Goal: Task Accomplishment & Management: Use online tool/utility

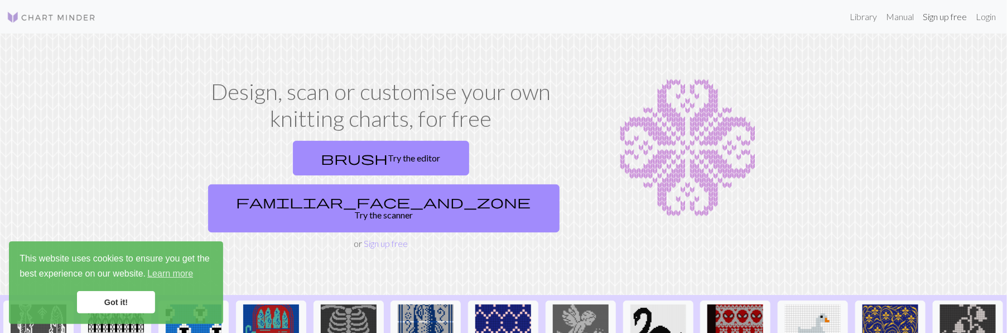
click at [932, 20] on link "Sign up free" at bounding box center [944, 17] width 53 height 22
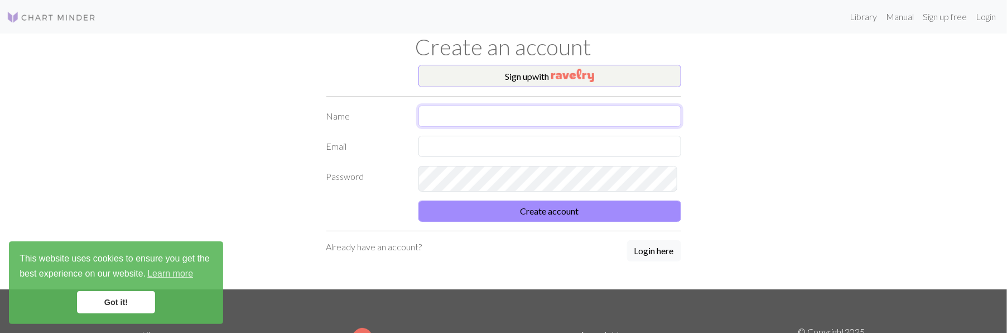
click at [435, 127] on input "text" at bounding box center [549, 115] width 263 height 21
type input "Mercedez"
click at [451, 157] on input "text" at bounding box center [549, 146] width 263 height 21
type input "[EMAIL_ADDRESS][DOMAIN_NAME]"
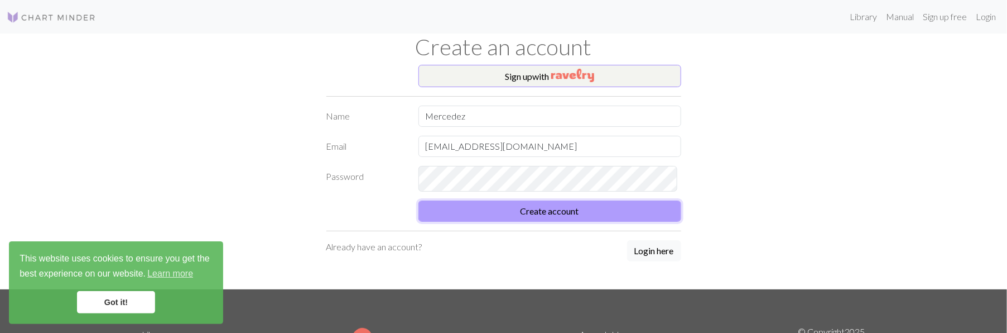
click at [570, 222] on button "Create account" at bounding box center [549, 210] width 263 height 21
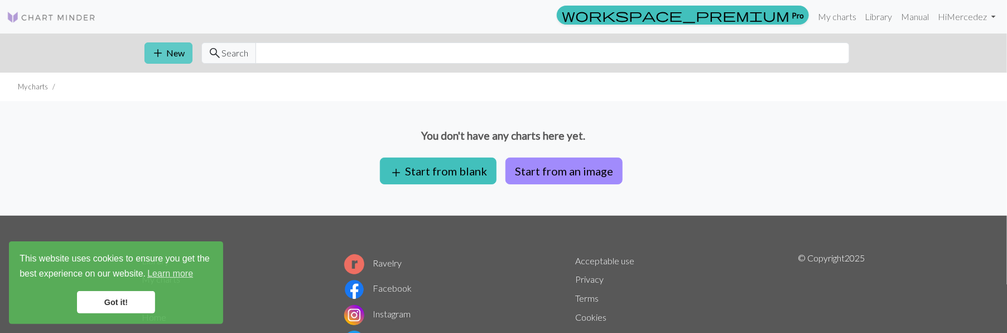
click at [174, 62] on button "add New" at bounding box center [169, 52] width 48 height 21
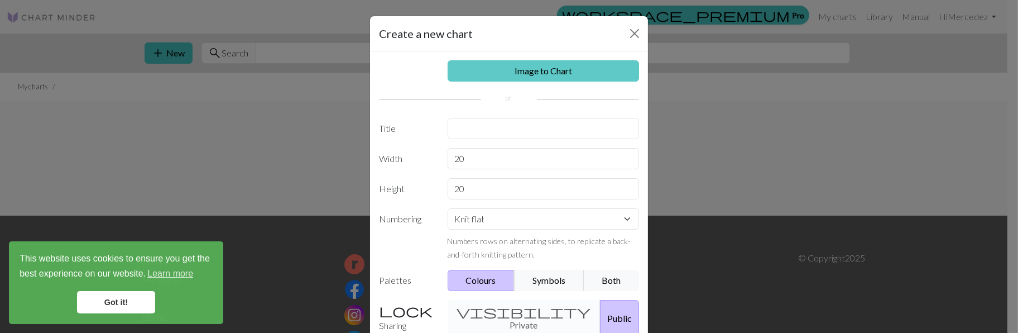
click at [526, 81] on link "Image to Chart" at bounding box center [543, 70] width 192 height 21
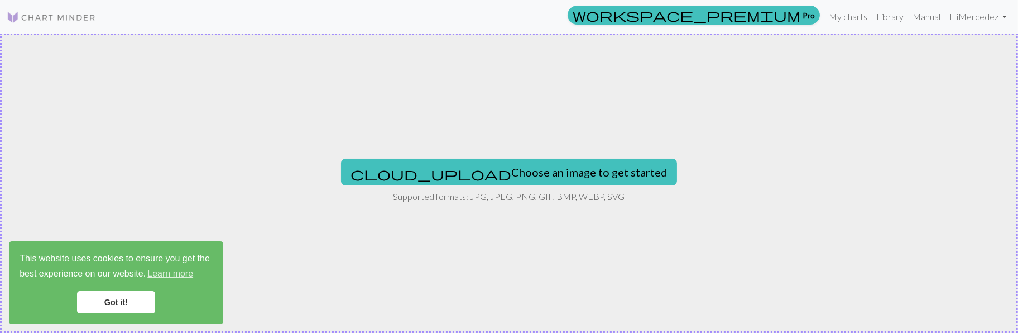
click at [93, 294] on link "Got it!" at bounding box center [116, 302] width 78 height 22
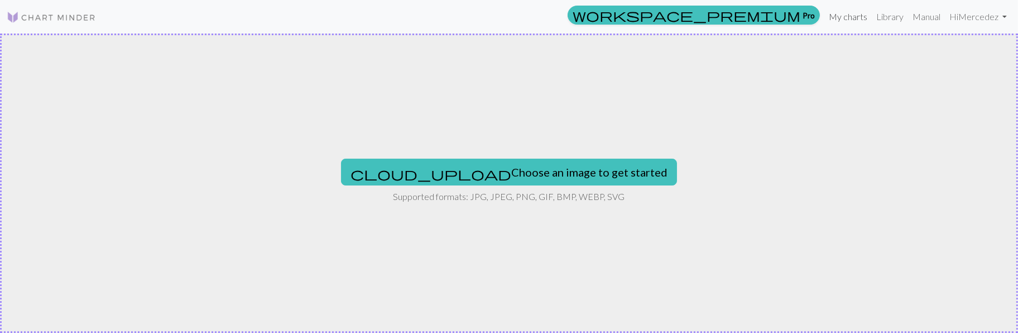
click at [824, 16] on link "My charts" at bounding box center [847, 17] width 47 height 22
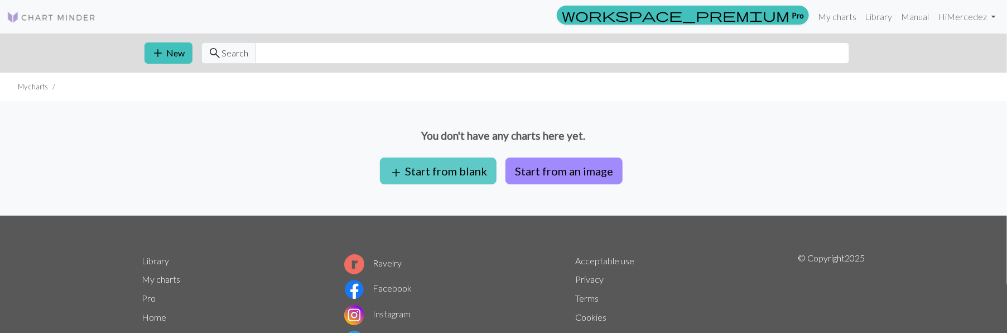
click at [428, 184] on button "add Start from blank" at bounding box center [438, 170] width 117 height 27
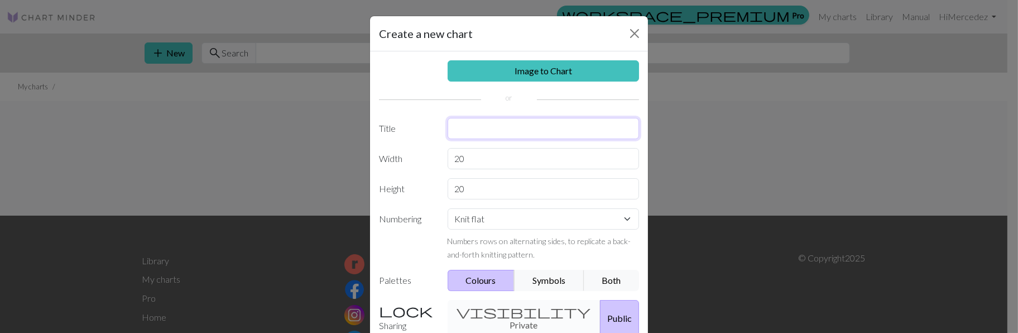
click at [447, 139] on input "text" at bounding box center [543, 128] width 192 height 21
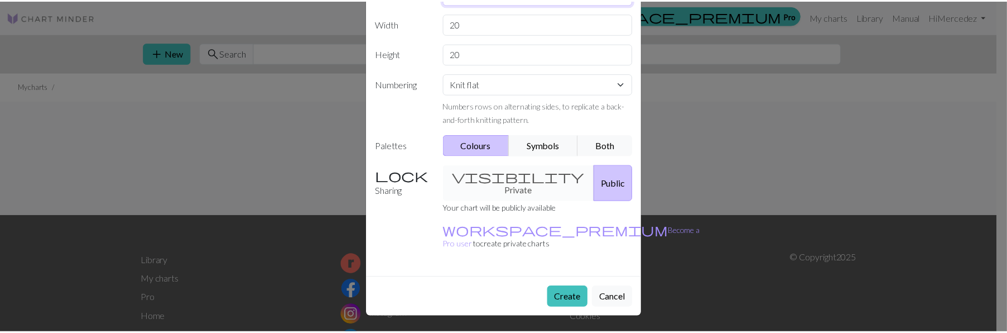
scroll to position [243, 0]
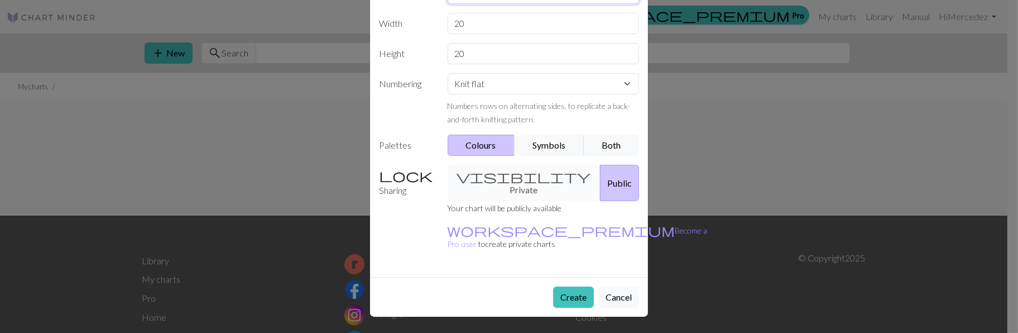
type input "new"
click at [556, 277] on div "Create Cancel" at bounding box center [509, 297] width 278 height 40
click at [557, 286] on button "Create" at bounding box center [573, 296] width 41 height 21
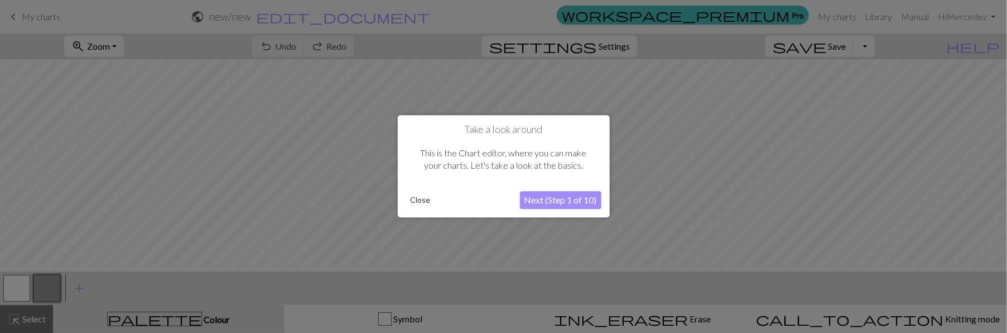
click at [420, 199] on button "Close" at bounding box center [420, 200] width 29 height 17
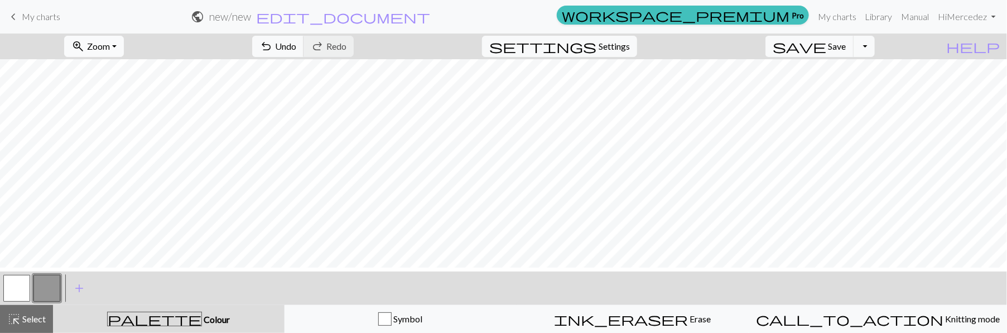
click at [98, 50] on span "Zoom" at bounding box center [98, 46] width 23 height 11
click at [561, 46] on span "settings" at bounding box center [542, 47] width 107 height 16
select select "aran"
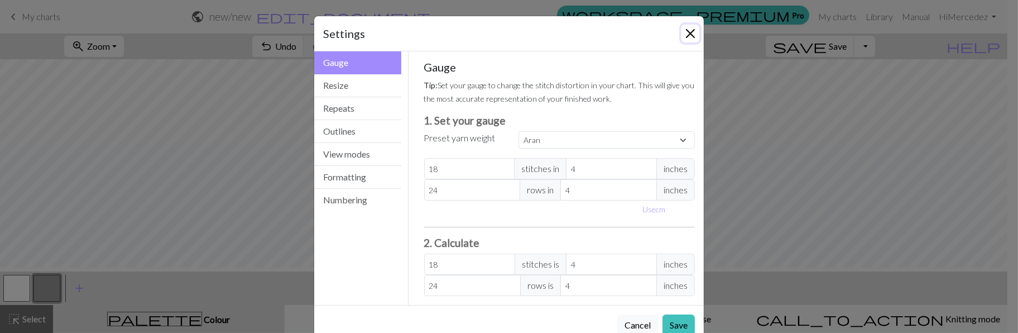
click at [681, 37] on button "Close" at bounding box center [690, 34] width 18 height 18
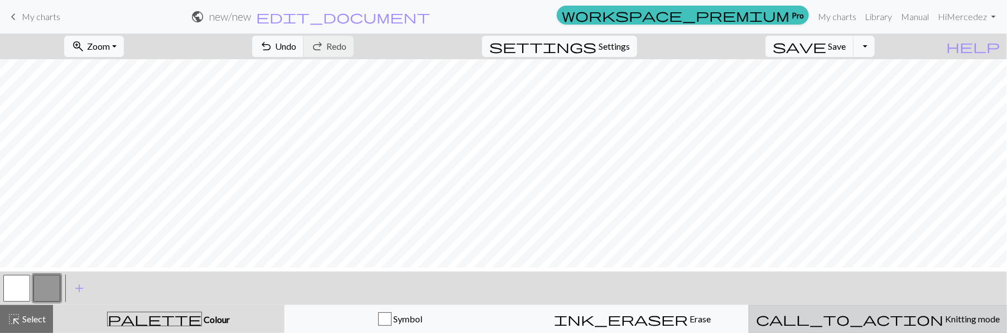
click at [897, 314] on span "call_to_action" at bounding box center [849, 319] width 187 height 16
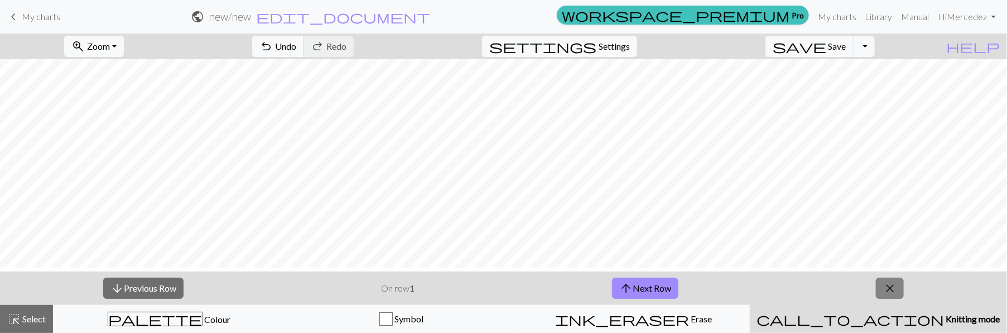
click at [902, 286] on button "close" at bounding box center [890, 287] width 28 height 21
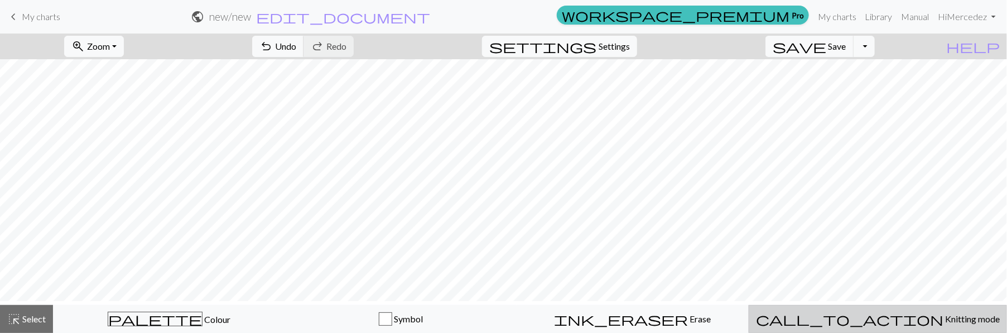
click at [956, 324] on span "Knitting mode" at bounding box center [972, 318] width 56 height 11
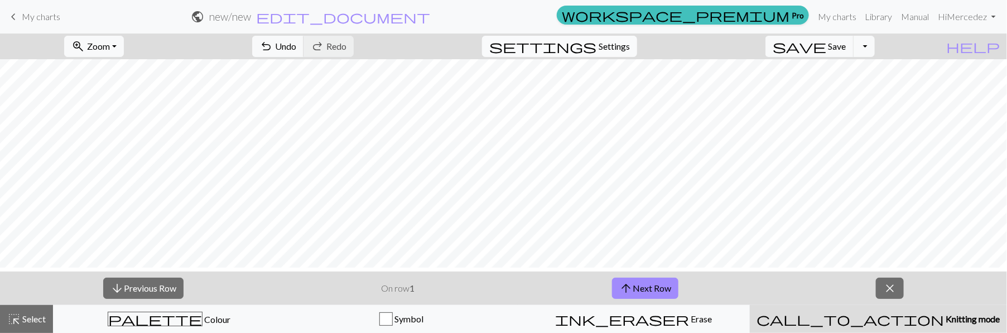
click at [560, 50] on span "settings" at bounding box center [542, 47] width 107 height 16
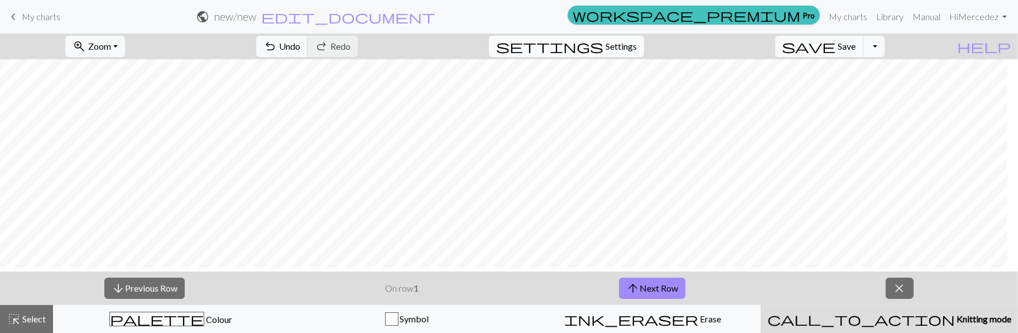
select select "aran"
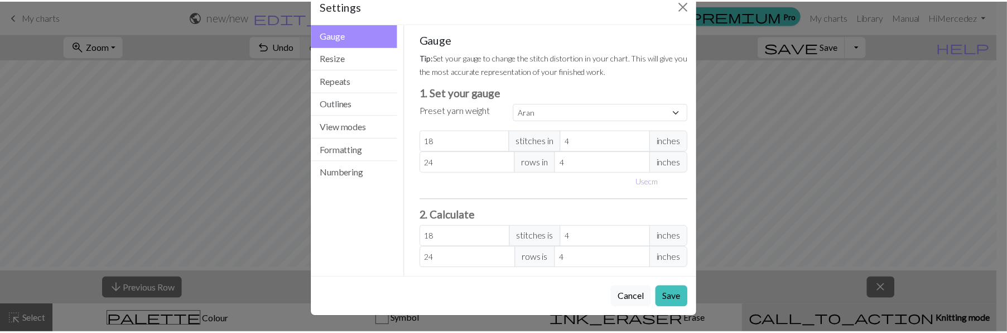
scroll to position [144, 0]
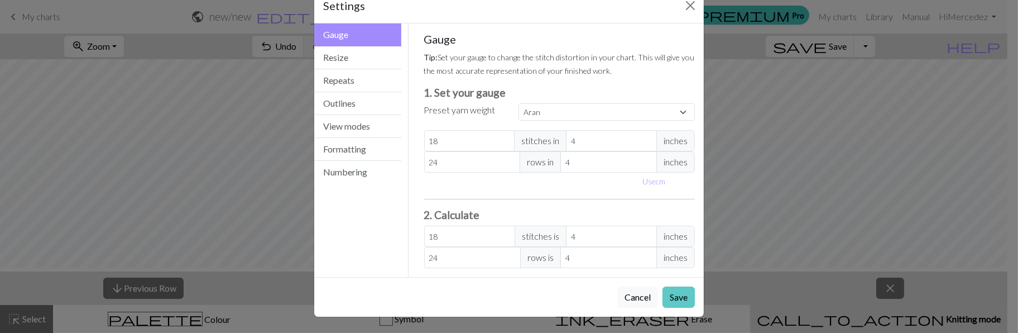
click at [662, 286] on button "Save" at bounding box center [678, 296] width 32 height 21
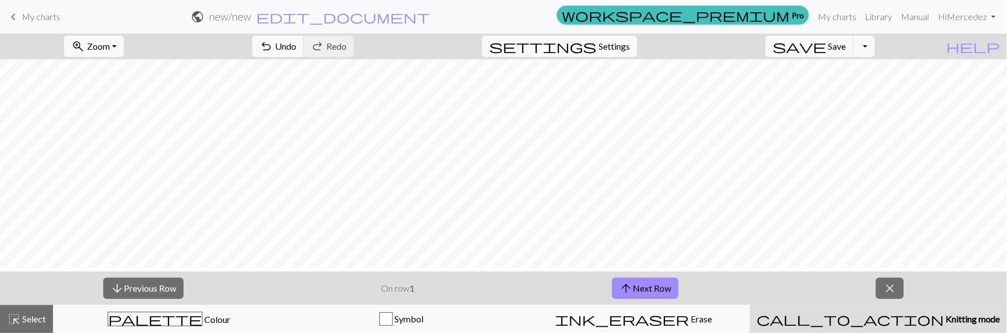
scroll to position [5, 0]
click at [38, 314] on span "Select" at bounding box center [33, 318] width 25 height 11
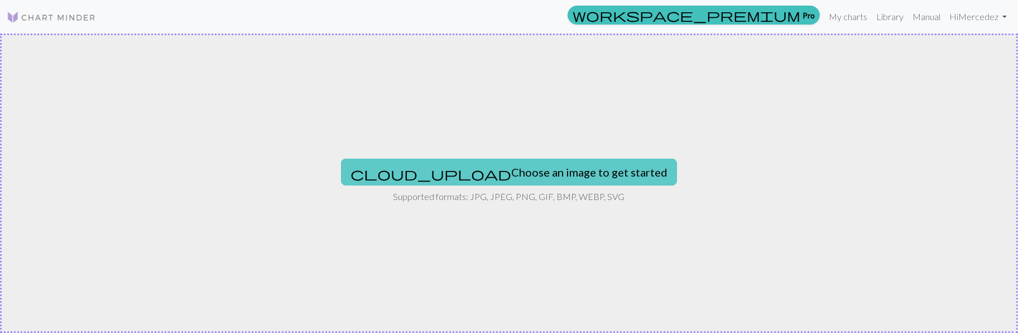
click at [626, 177] on button "cloud_upload Choose an image to get started" at bounding box center [509, 171] width 336 height 27
type input "C:\fakepath\image_2025-10-02_153231914.png"
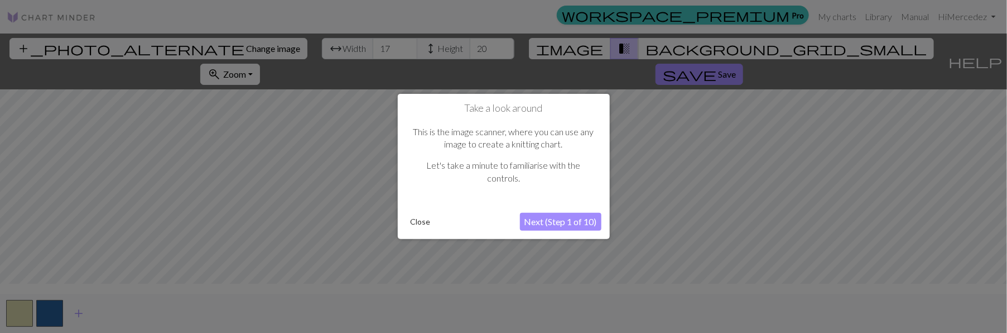
click at [553, 223] on button "Next (Step 1 of 10)" at bounding box center [560, 222] width 81 height 18
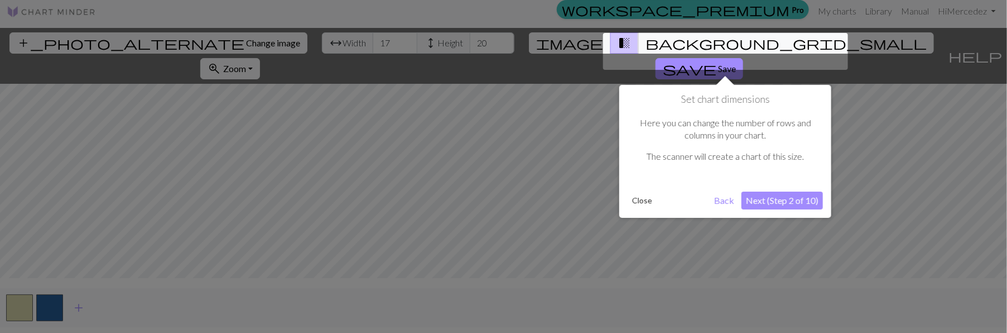
click at [739, 46] on div at bounding box center [725, 51] width 245 height 37
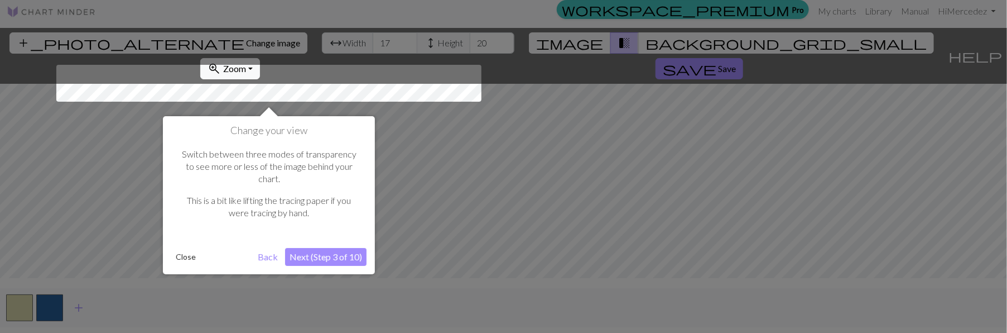
click at [739, 46] on div at bounding box center [503, 163] width 1007 height 339
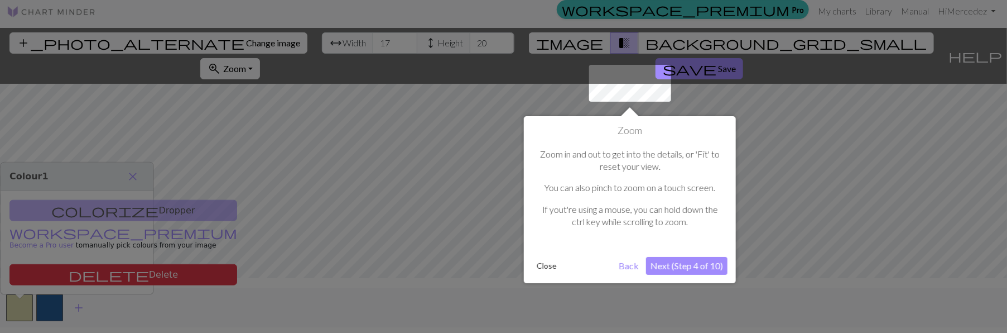
click at [730, 38] on div at bounding box center [503, 163] width 1007 height 339
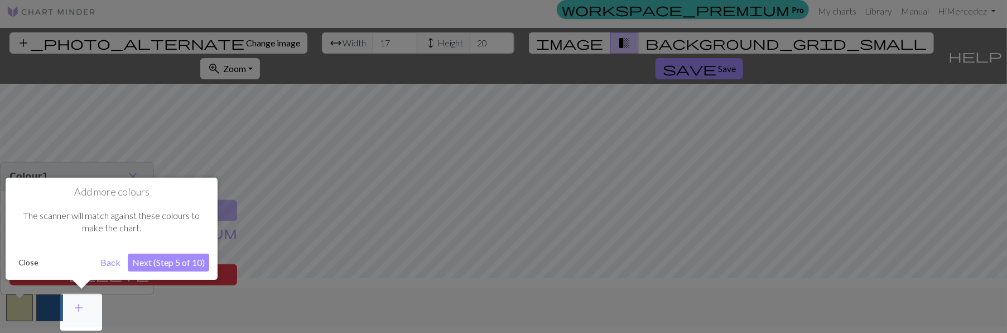
click at [730, 38] on div at bounding box center [503, 163] width 1007 height 339
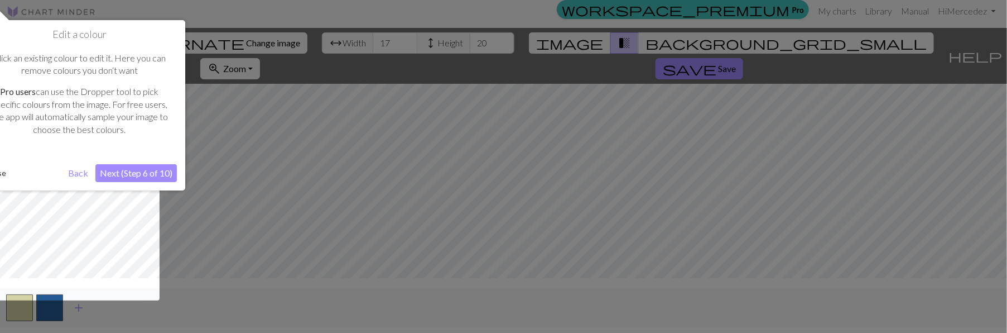
click at [83, 174] on button "Back" at bounding box center [78, 173] width 29 height 18
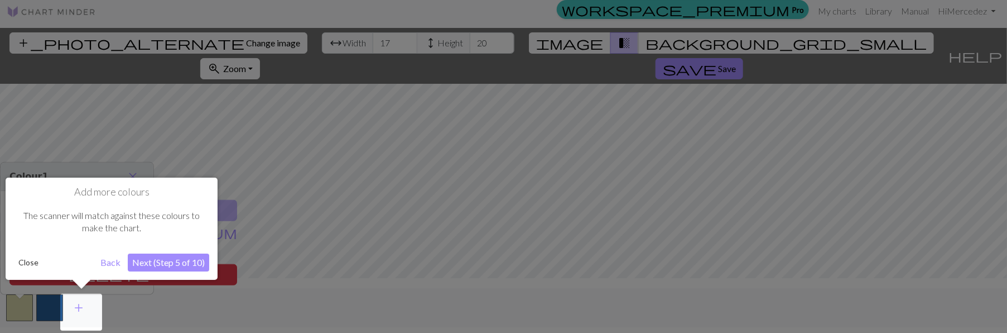
click at [310, 80] on div at bounding box center [503, 163] width 1007 height 339
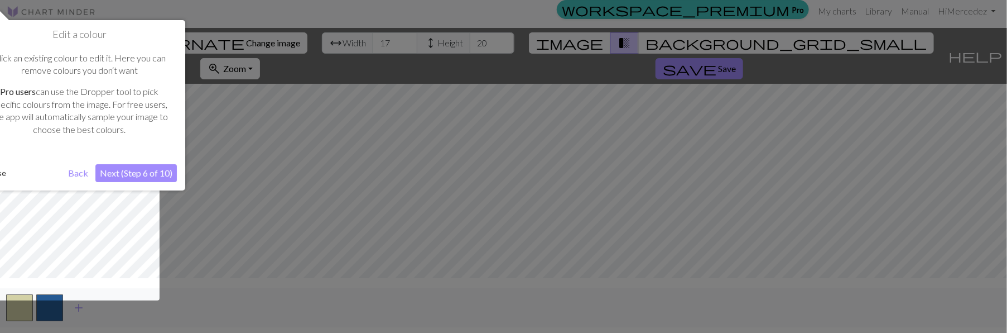
click at [83, 175] on button "Back" at bounding box center [78, 173] width 29 height 18
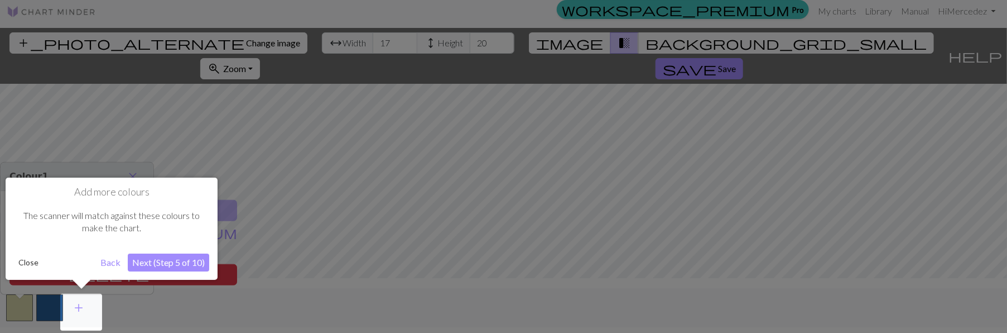
click at [77, 315] on div at bounding box center [81, 311] width 42 height 37
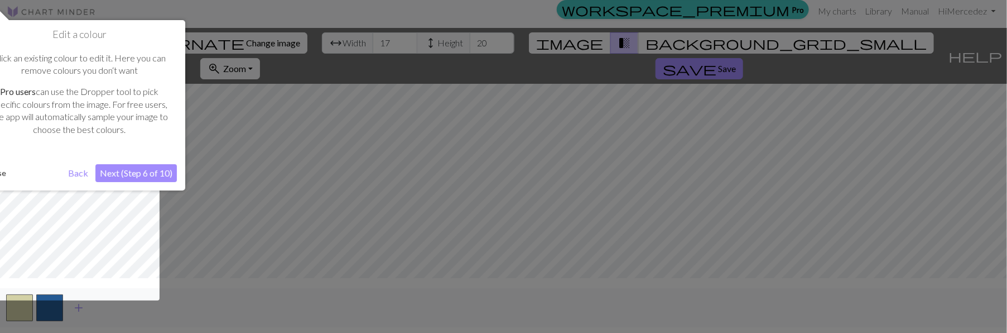
click at [121, 177] on button "Next (Step 6 of 10)" at bounding box center [135, 173] width 81 height 18
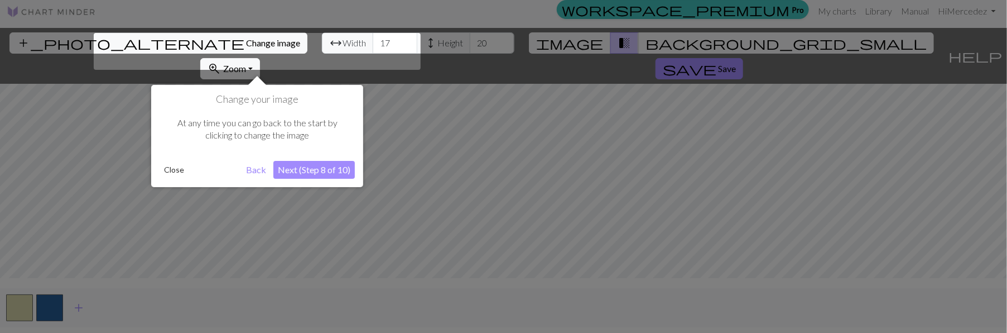
click at [820, 80] on div at bounding box center [503, 163] width 1007 height 339
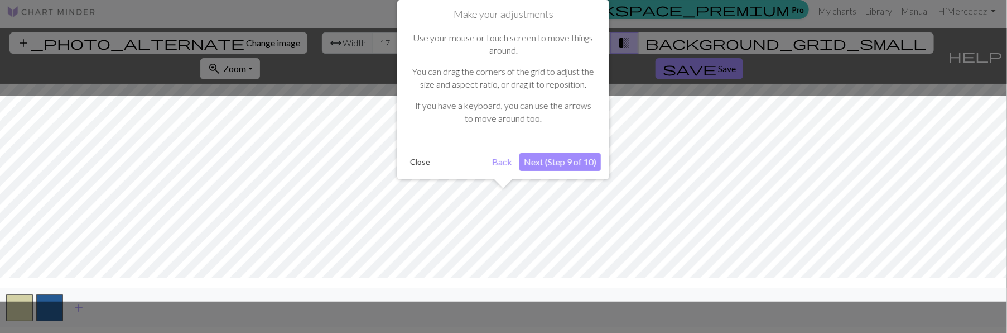
click at [508, 165] on button "Back" at bounding box center [502, 162] width 29 height 18
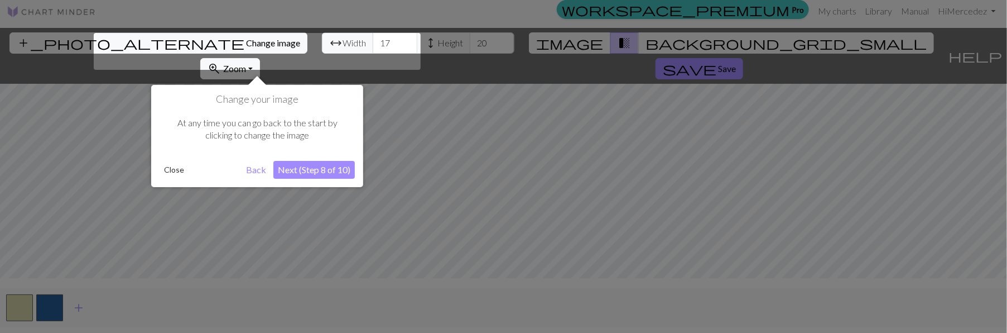
click at [254, 165] on button "Back" at bounding box center [256, 170] width 29 height 18
click at [254, 164] on button "Back" at bounding box center [256, 170] width 29 height 18
click at [253, 167] on button "Back" at bounding box center [256, 170] width 29 height 18
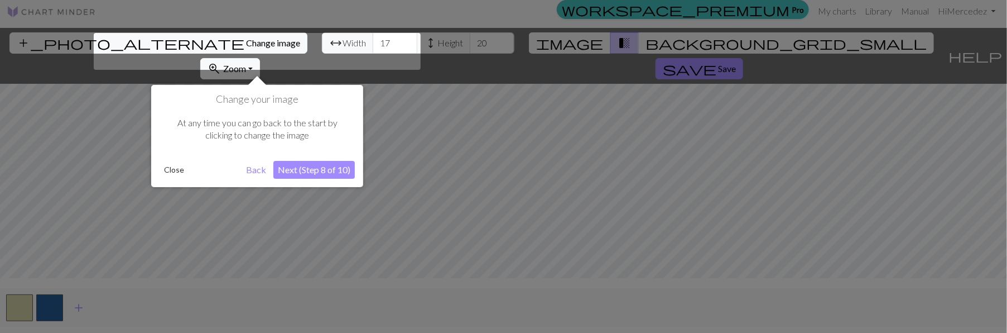
click at [253, 167] on button "Back" at bounding box center [256, 170] width 29 height 18
click at [251, 167] on button "Back" at bounding box center [256, 170] width 29 height 18
click at [249, 167] on button "Back" at bounding box center [256, 170] width 29 height 18
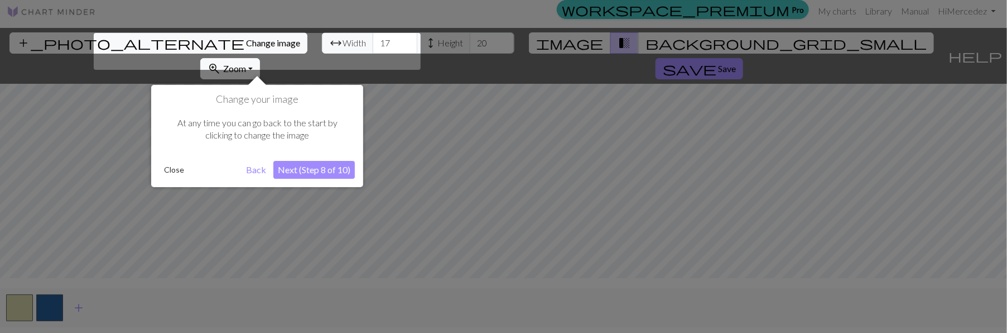
click at [249, 167] on button "Back" at bounding box center [256, 170] width 29 height 18
click at [248, 166] on button "Back" at bounding box center [256, 170] width 29 height 18
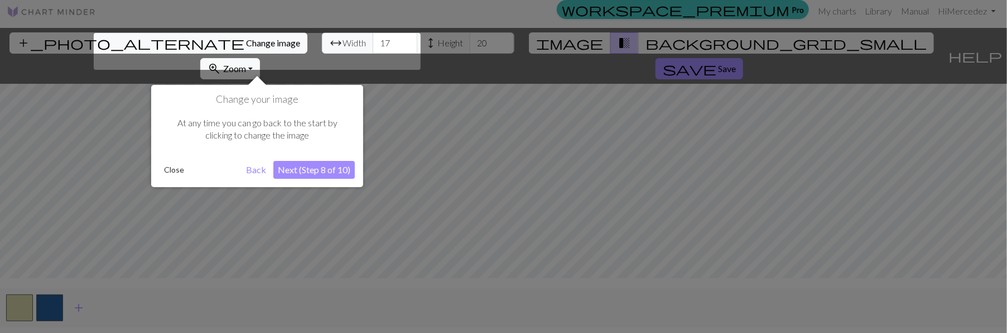
click at [182, 171] on button "Close" at bounding box center [174, 169] width 29 height 17
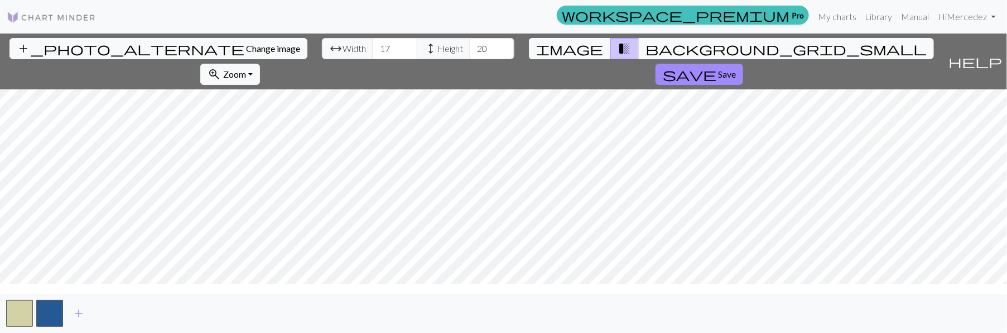
click at [437, 46] on span "height" at bounding box center [430, 49] width 13 height 16
click at [514, 50] on input "21" at bounding box center [492, 48] width 45 height 21
click at [514, 50] on input "22" at bounding box center [492, 48] width 45 height 21
click at [514, 50] on input "23" at bounding box center [492, 48] width 45 height 21
click at [514, 50] on input "24" at bounding box center [492, 48] width 45 height 21
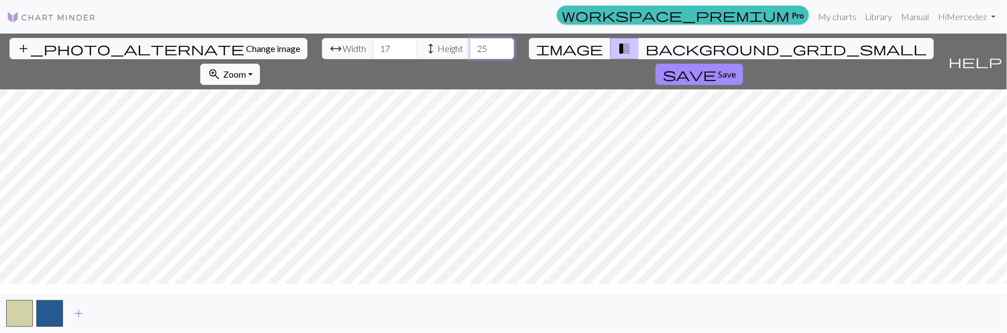
type input "25"
click at [514, 50] on input "25" at bounding box center [492, 48] width 45 height 21
click at [629, 332] on html "This website uses cookies to ensure you get the best experience on our website.…" at bounding box center [503, 166] width 1007 height 333
click at [507, 332] on html "This website uses cookies to ensure you get the best experience on our website.…" at bounding box center [503, 166] width 1007 height 333
click at [417, 47] on input "18" at bounding box center [395, 48] width 45 height 21
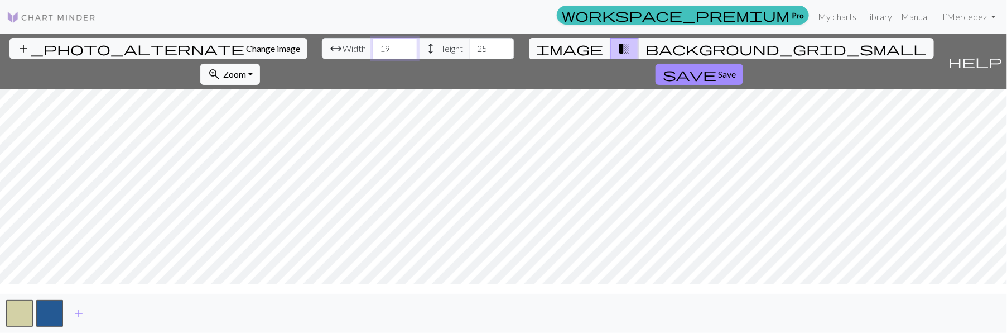
click at [417, 47] on input "19" at bounding box center [395, 48] width 45 height 21
click at [417, 48] on input "20" at bounding box center [395, 48] width 45 height 21
click at [417, 48] on input "21" at bounding box center [395, 48] width 45 height 21
click at [417, 48] on input "22" at bounding box center [395, 48] width 45 height 21
click at [417, 48] on input "23" at bounding box center [395, 48] width 45 height 21
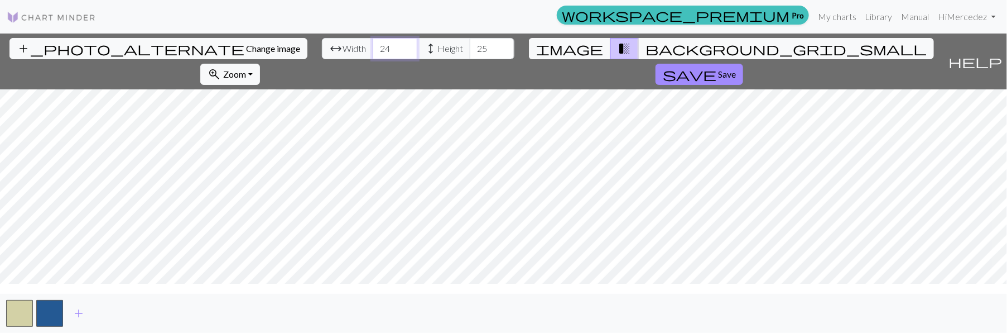
click at [417, 48] on input "24" at bounding box center [395, 48] width 45 height 21
click at [417, 48] on input "25" at bounding box center [395, 48] width 45 height 21
click at [417, 48] on input "26" at bounding box center [395, 48] width 45 height 21
click at [417, 48] on input "27" at bounding box center [395, 48] width 45 height 21
click at [417, 48] on input "28" at bounding box center [395, 48] width 45 height 21
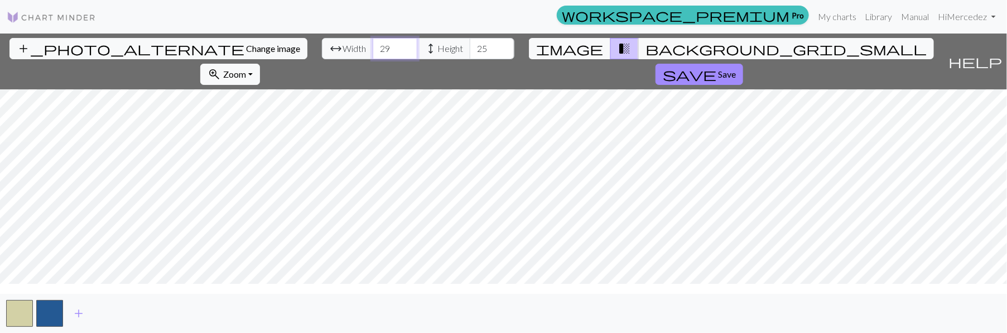
click at [417, 48] on input "29" at bounding box center [395, 48] width 45 height 21
click at [417, 48] on input "31" at bounding box center [395, 48] width 45 height 21
click at [417, 55] on input "30" at bounding box center [395, 48] width 45 height 21
click at [417, 55] on input "17" at bounding box center [395, 48] width 45 height 21
click at [417, 49] on input "18" at bounding box center [395, 48] width 45 height 21
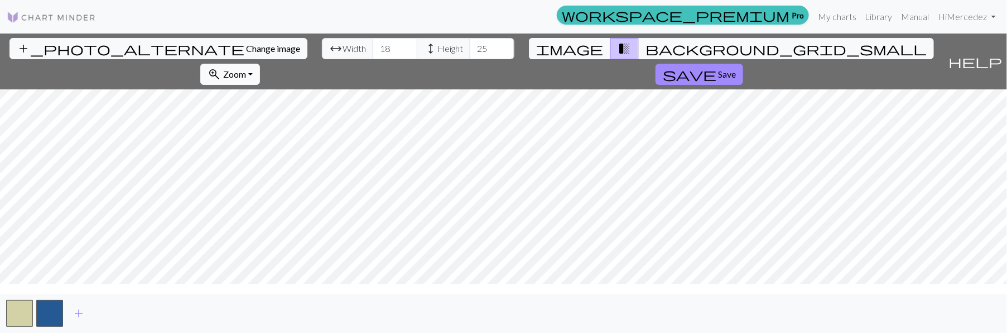
click at [260, 84] on button "zoom_in Zoom Zoom" at bounding box center [230, 74] width 60 height 21
click at [289, 112] on button "Fit all" at bounding box center [245, 103] width 88 height 18
click at [260, 85] on button "zoom_in Zoom Zoom" at bounding box center [230, 74] width 60 height 21
click at [289, 130] on button "Fit width" at bounding box center [245, 121] width 88 height 18
click at [260, 85] on button "zoom_in Zoom Zoom" at bounding box center [230, 74] width 60 height 21
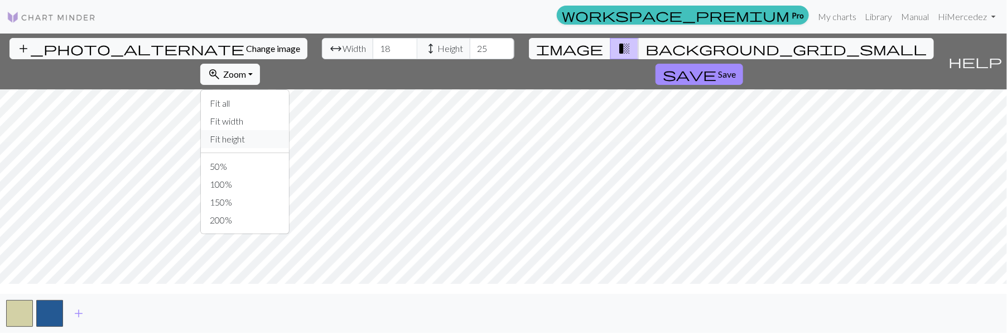
click at [289, 148] on button "Fit height" at bounding box center [245, 139] width 88 height 18
click at [260, 81] on button "zoom_in Zoom Zoom" at bounding box center [230, 74] width 60 height 21
click at [289, 175] on button "50%" at bounding box center [245, 166] width 88 height 18
click at [260, 83] on button "zoom_in Zoom Zoom" at bounding box center [230, 74] width 60 height 21
click at [289, 193] on button "100%" at bounding box center [245, 184] width 88 height 18
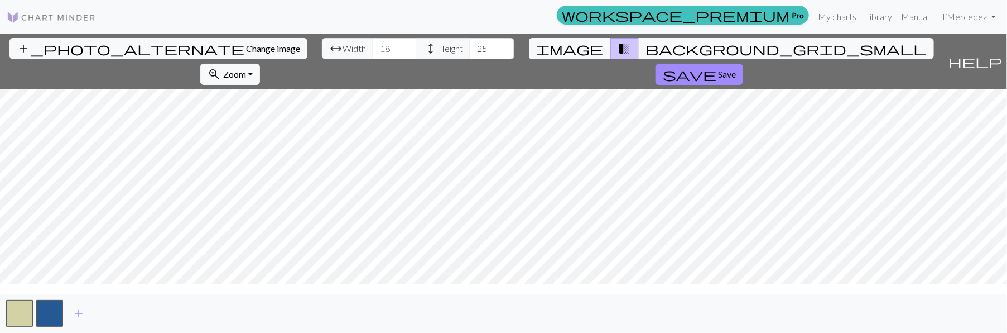
click at [618, 56] on span "transition_fade" at bounding box center [624, 49] width 13 height 16
click at [646, 56] on span "background_grid_small" at bounding box center [786, 49] width 281 height 16
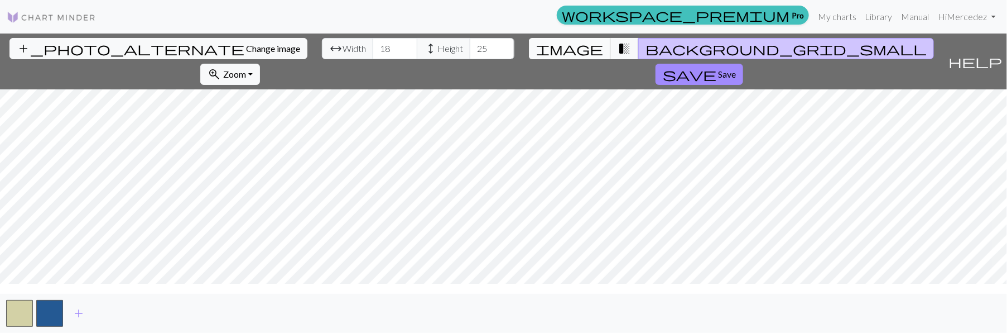
click at [529, 59] on button "image" at bounding box center [570, 48] width 82 height 21
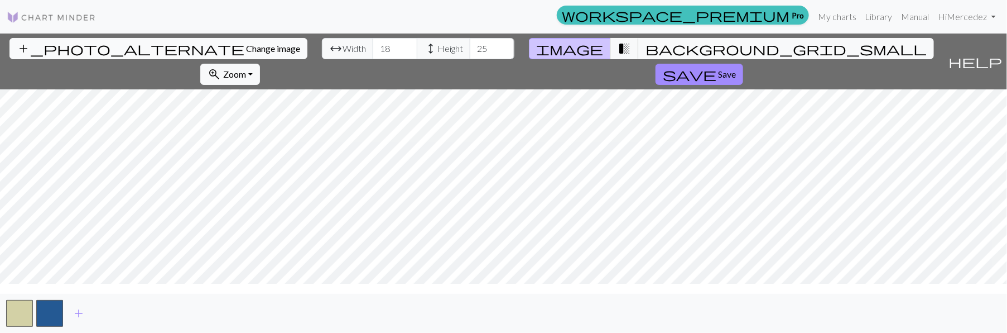
click at [300, 52] on span "Change image" at bounding box center [273, 48] width 54 height 11
click at [618, 56] on span "transition_fade" at bounding box center [624, 49] width 13 height 16
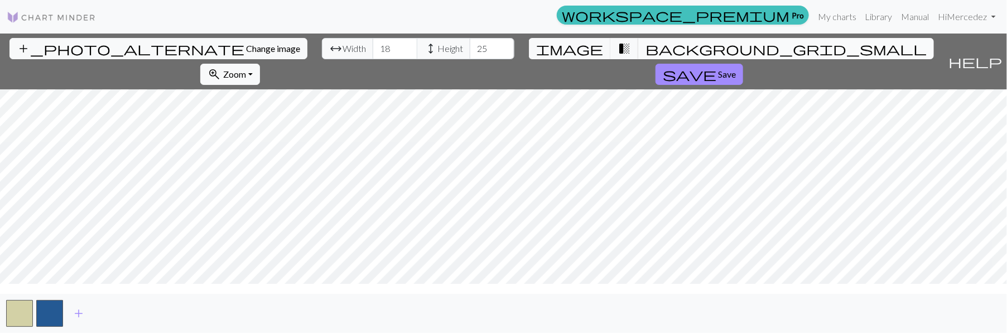
click at [646, 56] on span "background_grid_small" at bounding box center [786, 49] width 281 height 16
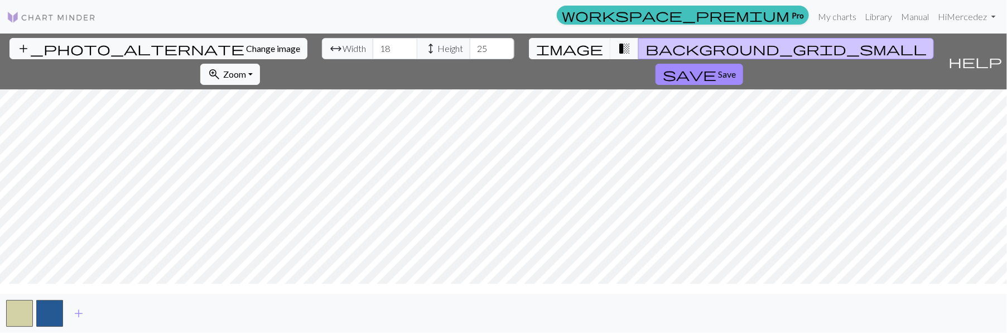
click at [646, 56] on span "background_grid_small" at bounding box center [786, 49] width 281 height 16
click at [618, 56] on span "transition_fade" at bounding box center [624, 49] width 13 height 16
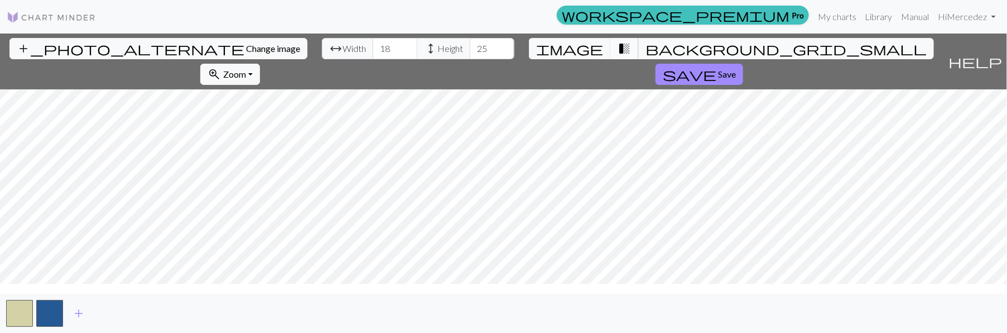
click at [610, 59] on button "transition_fade" at bounding box center [624, 48] width 28 height 21
click at [536, 56] on span "image" at bounding box center [569, 49] width 67 height 16
click at [618, 56] on span "transition_fade" at bounding box center [624, 49] width 13 height 16
click at [536, 56] on span "image" at bounding box center [569, 49] width 67 height 16
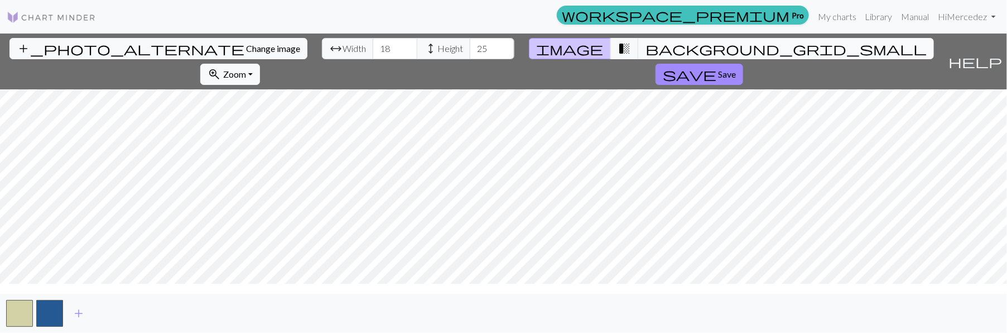
click at [646, 56] on span "background_grid_small" at bounding box center [786, 49] width 281 height 16
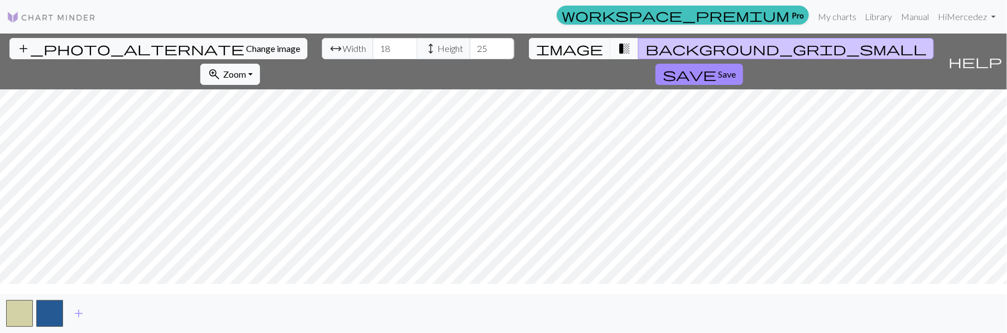
click at [618, 56] on span "transition_fade" at bounding box center [624, 49] width 13 height 16
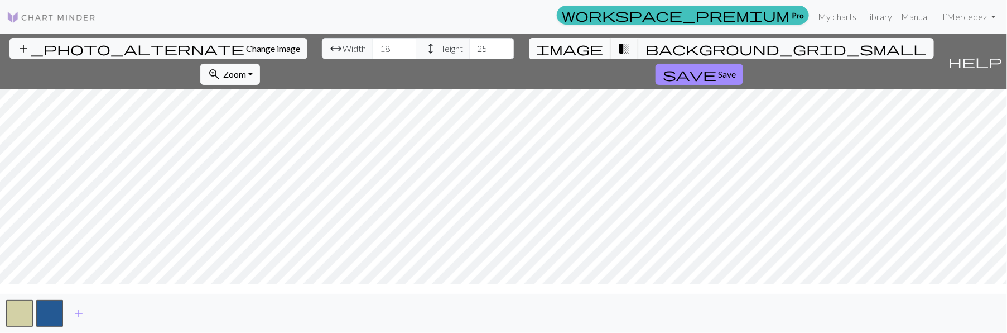
click at [536, 56] on span "image" at bounding box center [569, 49] width 67 height 16
click at [417, 49] on input "19" at bounding box center [395, 48] width 45 height 21
click at [417, 49] on input "20" at bounding box center [395, 48] width 45 height 21
click at [417, 49] on input "21" at bounding box center [395, 48] width 45 height 21
click at [417, 49] on input "22" at bounding box center [395, 48] width 45 height 21
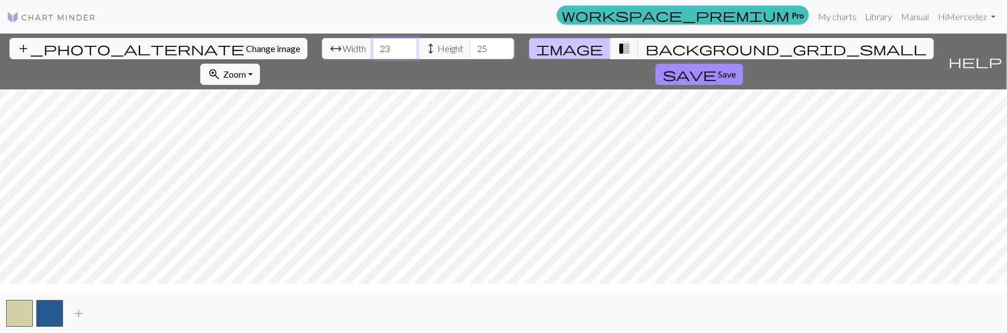
click at [417, 49] on input "23" at bounding box center [395, 48] width 45 height 21
click at [417, 49] on input "24" at bounding box center [395, 48] width 45 height 21
type input "25"
click at [417, 49] on input "25" at bounding box center [395, 48] width 45 height 21
click at [437, 54] on span "height" at bounding box center [430, 49] width 13 height 16
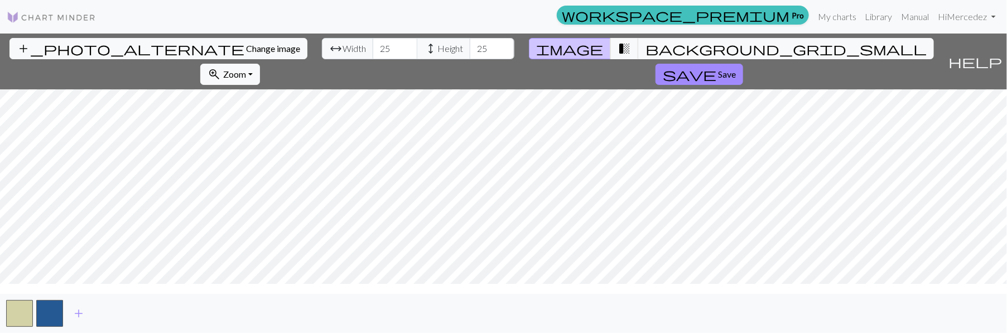
click at [343, 54] on span "arrow_range" at bounding box center [335, 49] width 13 height 16
click at [437, 54] on span "height" at bounding box center [430, 49] width 13 height 16
click at [514, 49] on input "26" at bounding box center [492, 48] width 45 height 21
click at [514, 49] on input "27" at bounding box center [492, 48] width 45 height 21
click at [514, 50] on input "28" at bounding box center [492, 48] width 45 height 21
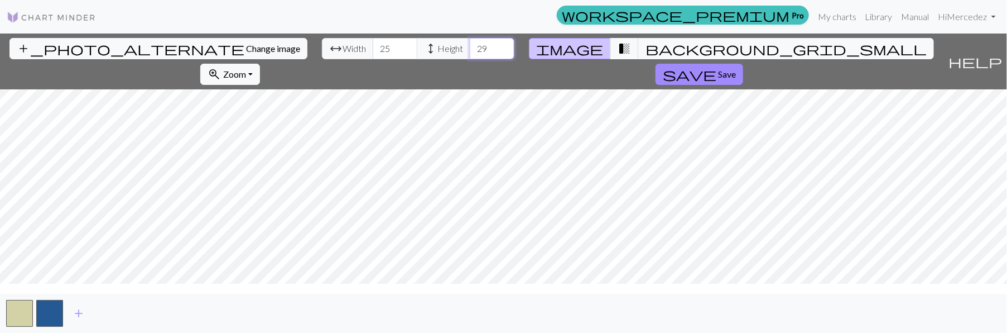
click at [514, 49] on input "29" at bounding box center [492, 48] width 45 height 21
click at [514, 49] on input "30" at bounding box center [492, 48] width 45 height 21
click at [514, 49] on input "31" at bounding box center [492, 48] width 45 height 21
click at [514, 49] on input "32" at bounding box center [492, 48] width 45 height 21
click at [514, 49] on input "33" at bounding box center [492, 48] width 45 height 21
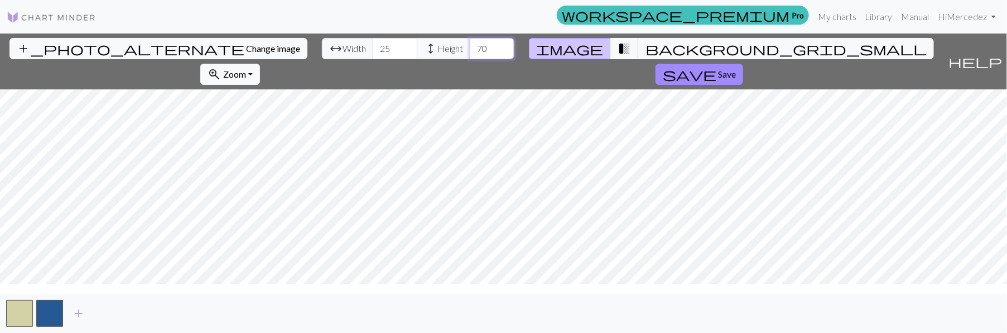
click at [514, 49] on input "71" at bounding box center [492, 48] width 45 height 21
click at [514, 52] on input "20" at bounding box center [492, 48] width 45 height 21
click at [514, 52] on input "19" at bounding box center [492, 48] width 45 height 21
click at [514, 52] on input "18" at bounding box center [492, 48] width 45 height 21
click at [514, 52] on input "17" at bounding box center [492, 48] width 45 height 21
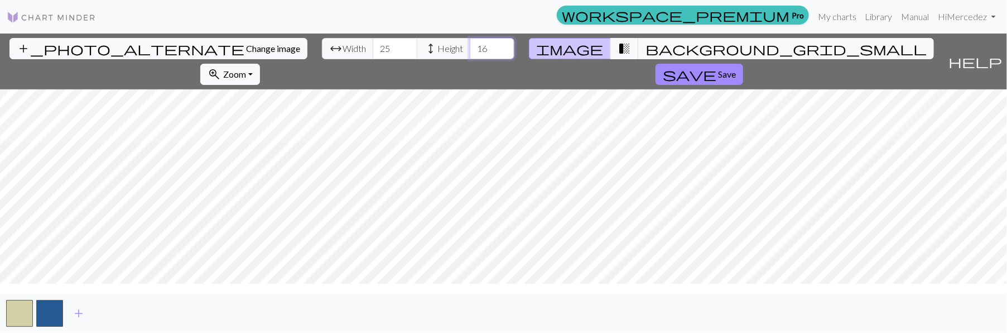
click at [514, 52] on input "16" at bounding box center [492, 48] width 45 height 21
click at [514, 52] on input "15" at bounding box center [492, 48] width 45 height 21
click at [514, 52] on input "14" at bounding box center [492, 48] width 45 height 21
click at [514, 52] on input "13" at bounding box center [492, 48] width 45 height 21
click at [514, 52] on input "12" at bounding box center [492, 48] width 45 height 21
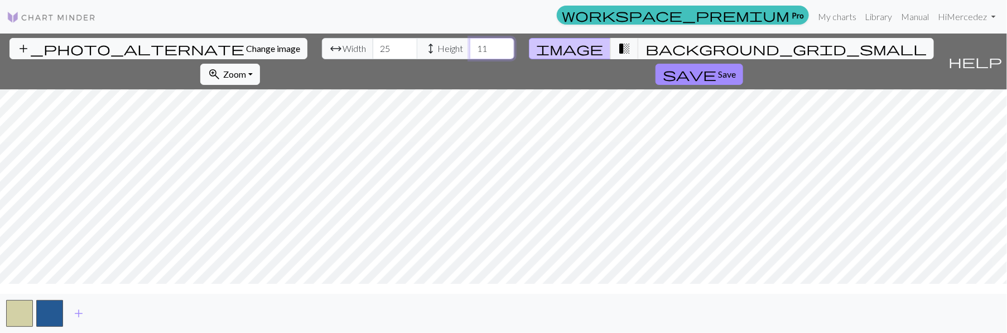
click at [514, 52] on input "11" at bounding box center [492, 48] width 45 height 21
click at [514, 52] on input "8" at bounding box center [492, 48] width 45 height 21
click at [514, 52] on input "7" at bounding box center [492, 48] width 45 height 21
click at [514, 52] on input "6" at bounding box center [492, 48] width 45 height 21
click at [514, 52] on input "5" at bounding box center [492, 48] width 45 height 21
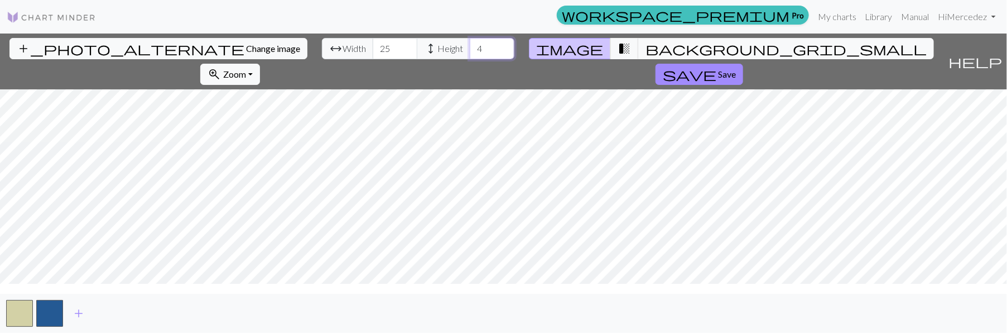
click at [514, 52] on input "4" at bounding box center [492, 48] width 45 height 21
type input "1"
click at [514, 52] on input "1" at bounding box center [492, 48] width 45 height 21
click at [417, 53] on input "-2" at bounding box center [395, 48] width 45 height 21
click at [417, 47] on input "-1" at bounding box center [395, 48] width 45 height 21
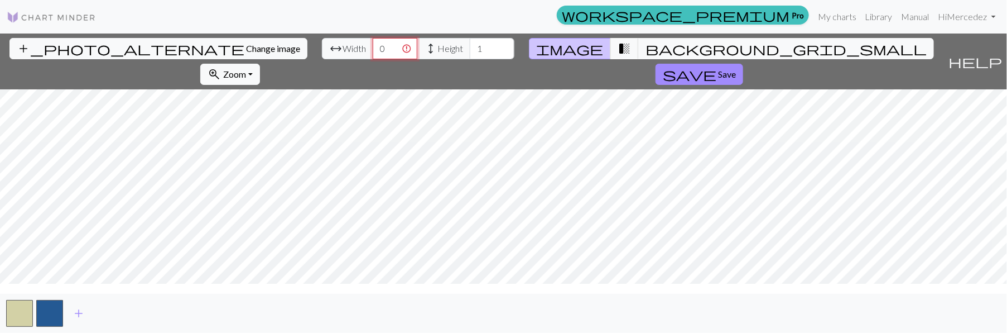
type input "0"
click at [417, 49] on input "0" at bounding box center [395, 48] width 45 height 21
type input "0"
click at [514, 52] on input "0" at bounding box center [492, 48] width 45 height 21
click at [716, 82] on span "save" at bounding box center [690, 74] width 54 height 16
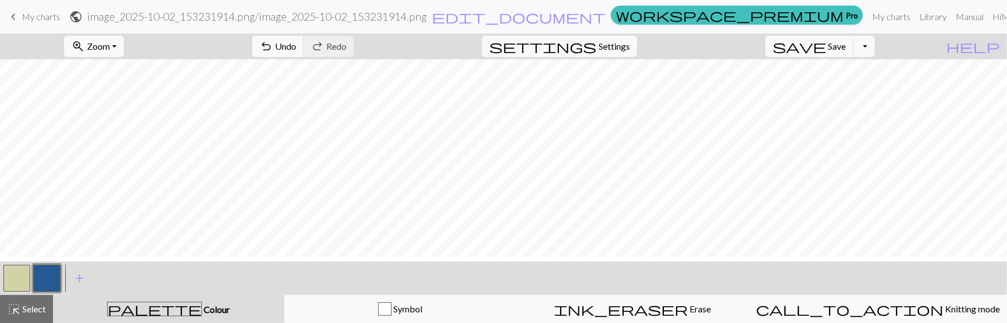
scroll to position [5, 0]
click at [276, 46] on span "Undo" at bounding box center [285, 46] width 21 height 11
click at [276, 47] on div "undo Undo Undo redo Redo Redo" at bounding box center [303, 46] width 118 height 26
click at [25, 307] on span "Select" at bounding box center [33, 308] width 25 height 11
click at [258, 13] on h2 "image_2025-10-02_153231914.png / image_2025-10-02_153231914.png" at bounding box center [257, 16] width 340 height 13
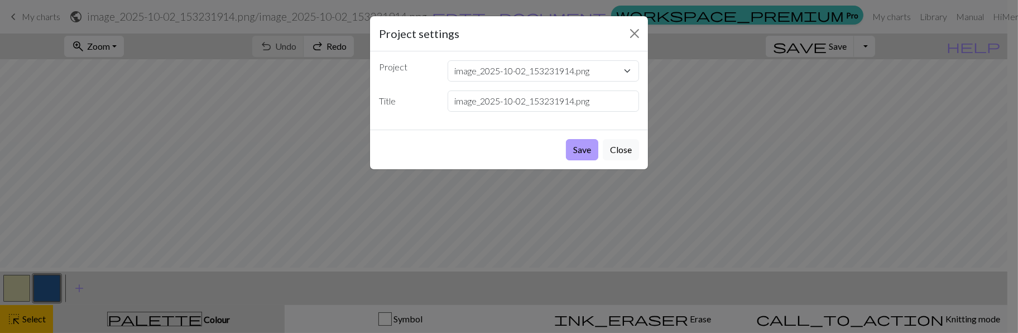
click at [566, 160] on button "Save" at bounding box center [582, 149] width 32 height 21
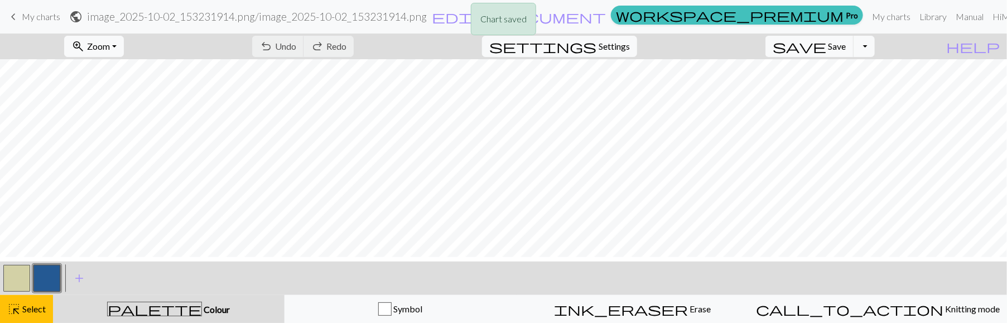
click at [356, 15] on div "Chart saved" at bounding box center [503, 22] width 1007 height 44
click at [357, 14] on div "Chart saved" at bounding box center [503, 22] width 1007 height 44
click at [554, 13] on span "edit_document" at bounding box center [519, 17] width 174 height 16
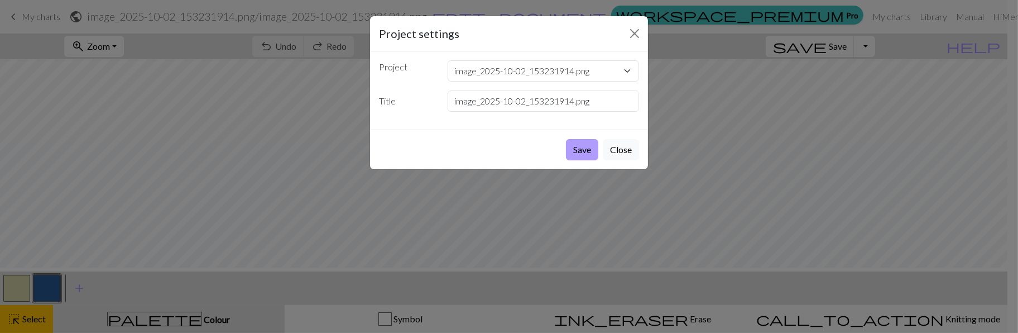
click at [575, 160] on button "Save" at bounding box center [582, 149] width 32 height 21
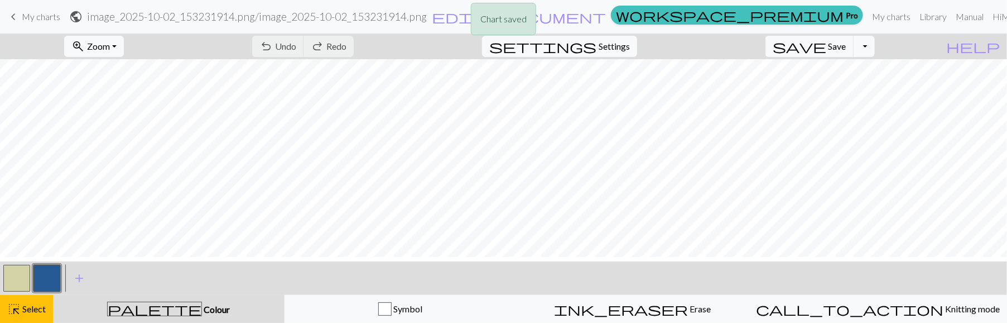
click at [639, 20] on div "Chart saved" at bounding box center [503, 22] width 1007 height 44
click at [636, 11] on div "Chart saved" at bounding box center [503, 22] width 1007 height 44
click at [855, 44] on button "Toggle Dropdown" at bounding box center [864, 46] width 21 height 21
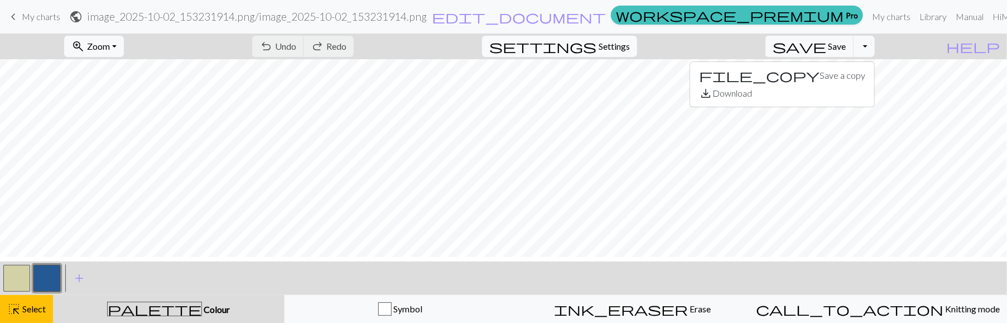
click at [536, 50] on span "settings" at bounding box center [542, 47] width 107 height 16
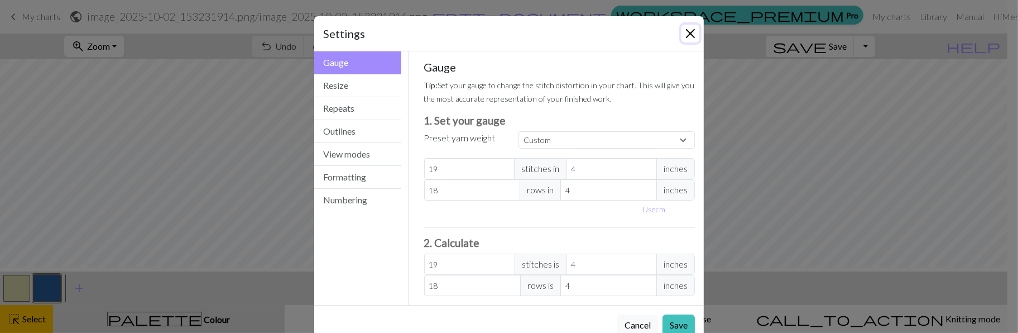
click at [681, 41] on button "Close" at bounding box center [690, 34] width 18 height 18
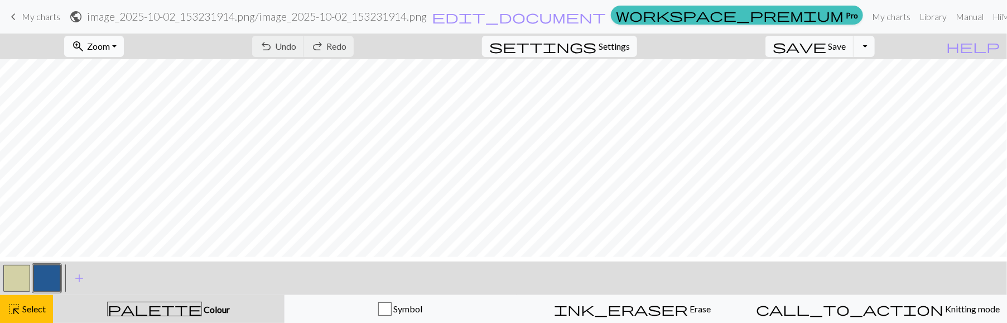
click at [95, 45] on span "Zoom" at bounding box center [98, 46] width 23 height 11
click at [100, 75] on button "Fit all" at bounding box center [109, 75] width 88 height 18
click at [94, 51] on span "Zoom" at bounding box center [98, 46] width 23 height 11
click at [98, 147] on button "50%" at bounding box center [109, 138] width 88 height 18
click at [115, 16] on h2 "image_2025-10-02_153231914.png / image_2025-10-02_153231914.png" at bounding box center [257, 16] width 340 height 13
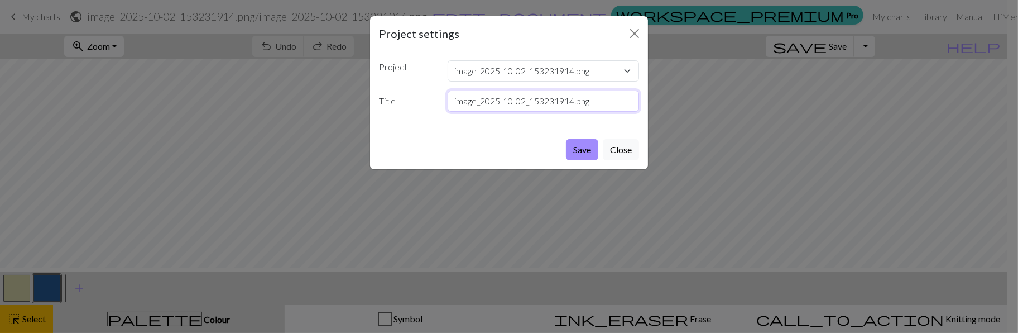
click at [512, 112] on input "image_2025-10-02_153231914.png" at bounding box center [543, 100] width 192 height 21
click at [594, 81] on select "image_2025-10-02_153231914.png new" at bounding box center [543, 70] width 192 height 21
click at [449, 74] on select "image_2025-10-02_153231914.png new" at bounding box center [543, 70] width 192 height 21
click at [568, 160] on button "Save" at bounding box center [582, 149] width 32 height 21
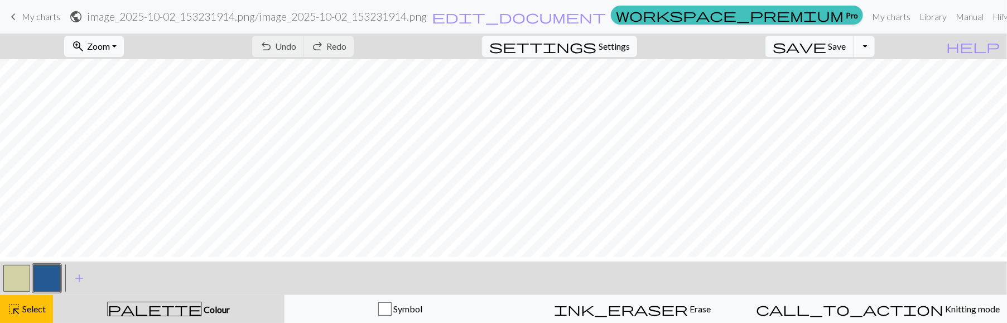
click at [583, 16] on div "Chart saved" at bounding box center [503, 22] width 1007 height 44
click at [570, 13] on span "edit_document" at bounding box center [519, 17] width 174 height 16
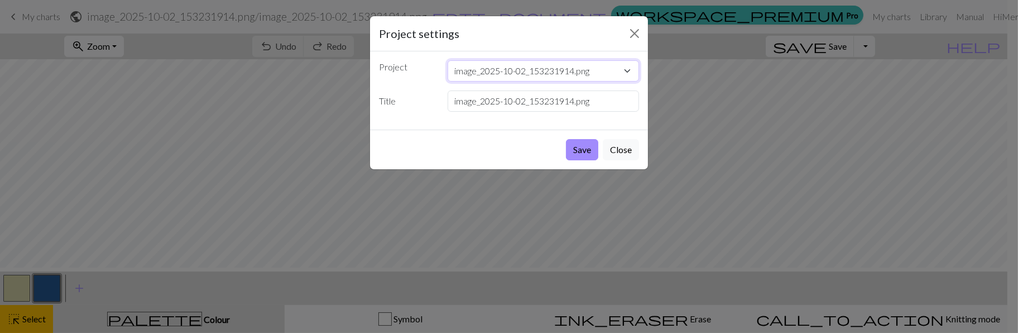
click at [593, 81] on select "image_2025-10-02_153231914.png new" at bounding box center [543, 70] width 192 height 21
click at [449, 74] on select "image_2025-10-02_153231914.png new" at bounding box center [543, 70] width 192 height 21
click at [571, 160] on button "Save" at bounding box center [582, 149] width 32 height 21
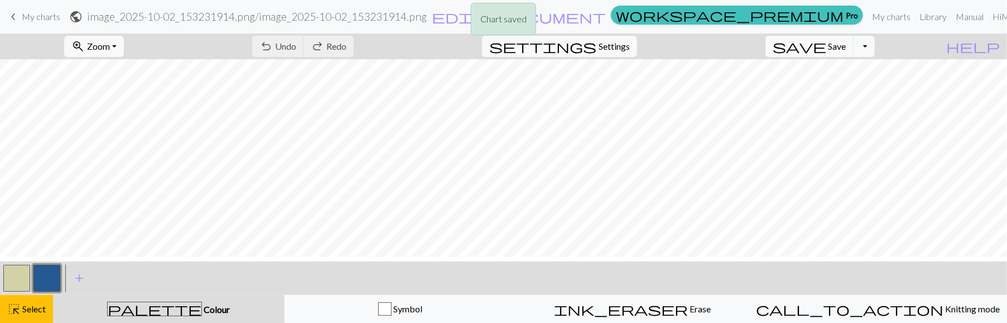
scroll to position [0, 0]
